Goal: Information Seeking & Learning: Learn about a topic

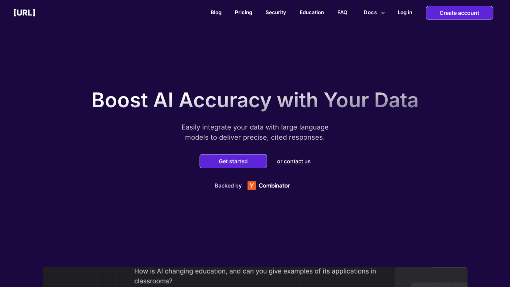
click at [246, 9] on link "Pricing" at bounding box center [243, 12] width 17 height 6
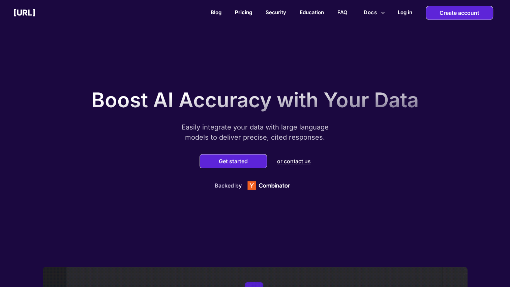
click at [246, 13] on link "Pricing" at bounding box center [243, 12] width 17 height 6
